Goal: Information Seeking & Learning: Learn about a topic

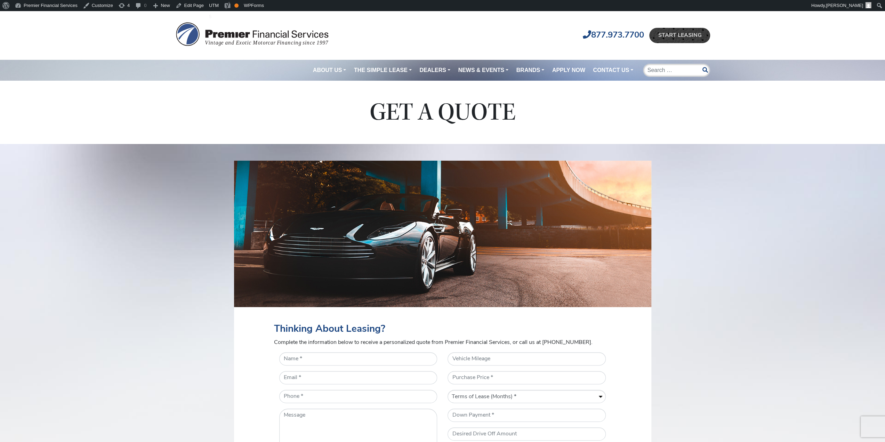
click at [437, 68] on link "Dealers" at bounding box center [434, 70] width 36 height 14
